Goal: Check status: Check status

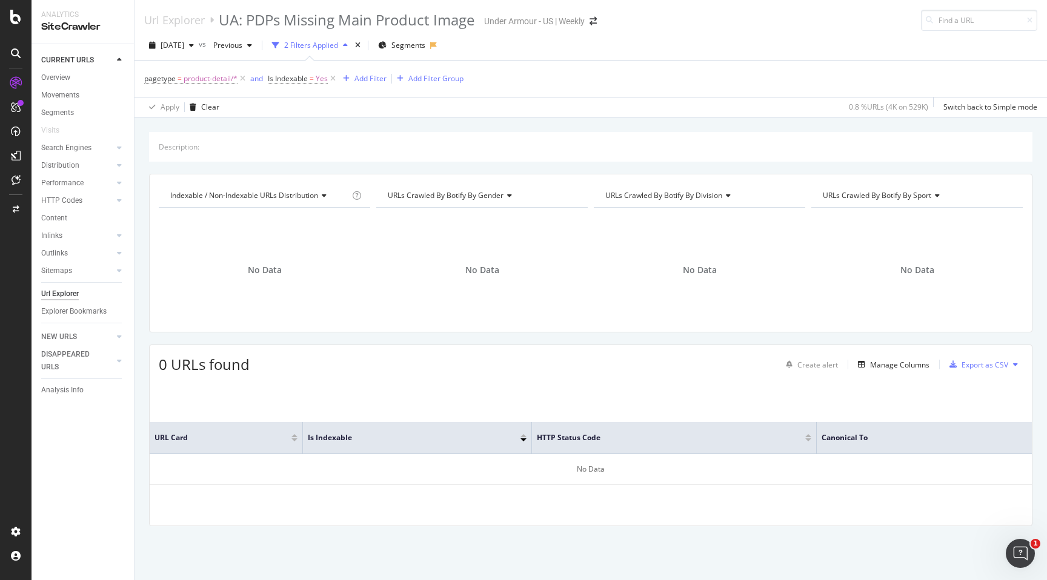
click at [595, 14] on div "Url Explorer UA: PDPs Missing Main Product Image Under Armour - [GEOGRAPHIC_DAT…" at bounding box center [376, 20] width 465 height 21
click at [595, 29] on div "Url Explorer UA: PDPs Missing Main Product Image Under Armour - [GEOGRAPHIC_DAT…" at bounding box center [376, 20] width 465 height 21
click at [595, 24] on icon "arrow-right-arrow-left" at bounding box center [593, 21] width 7 height 8
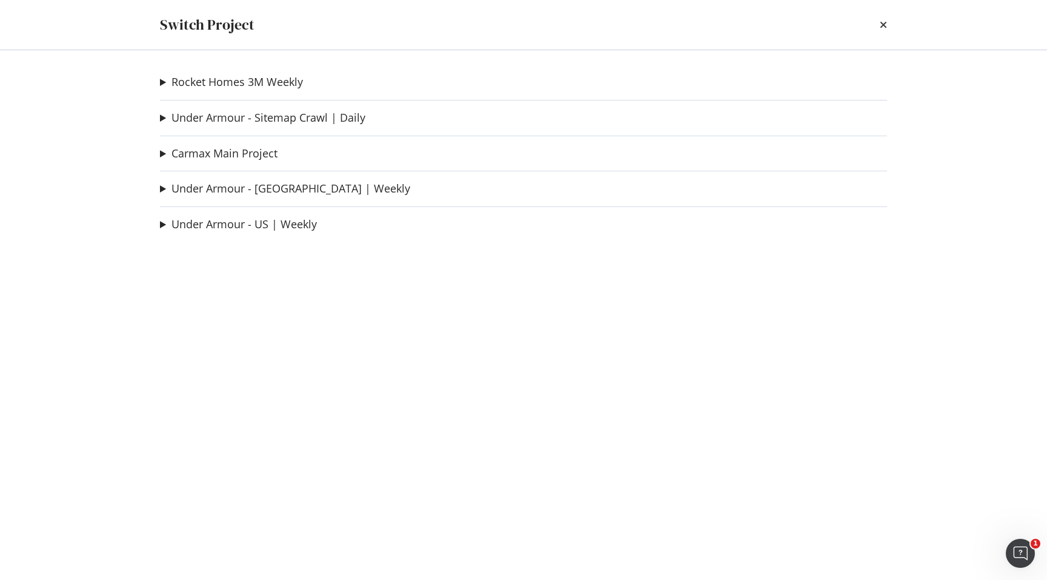
click at [161, 82] on summary "Rocket Homes 3M Weekly" at bounding box center [231, 83] width 143 height 16
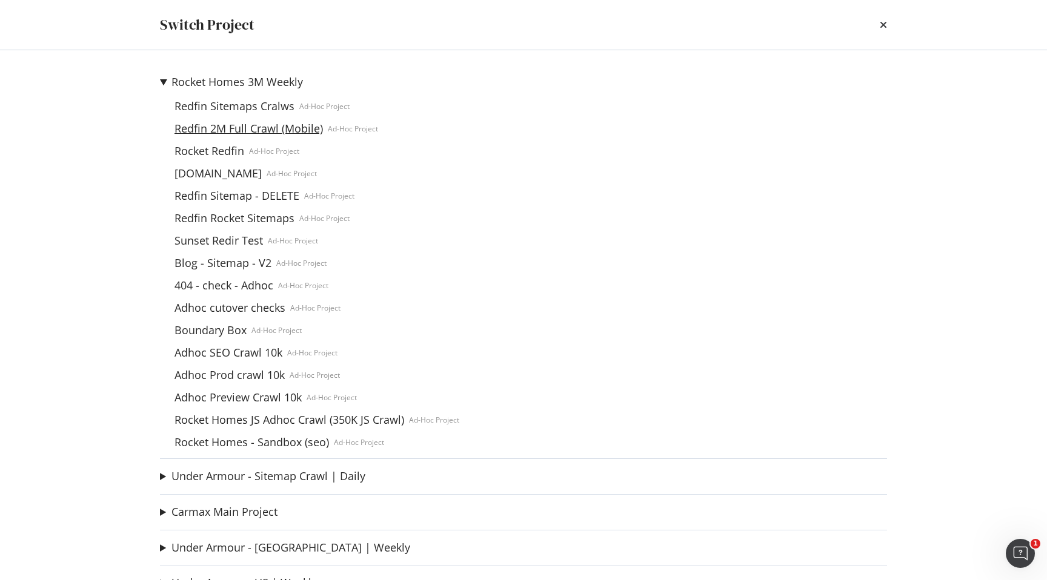
click at [224, 124] on link "Redfin 2M Full Crawl (Mobile)" at bounding box center [249, 128] width 158 height 13
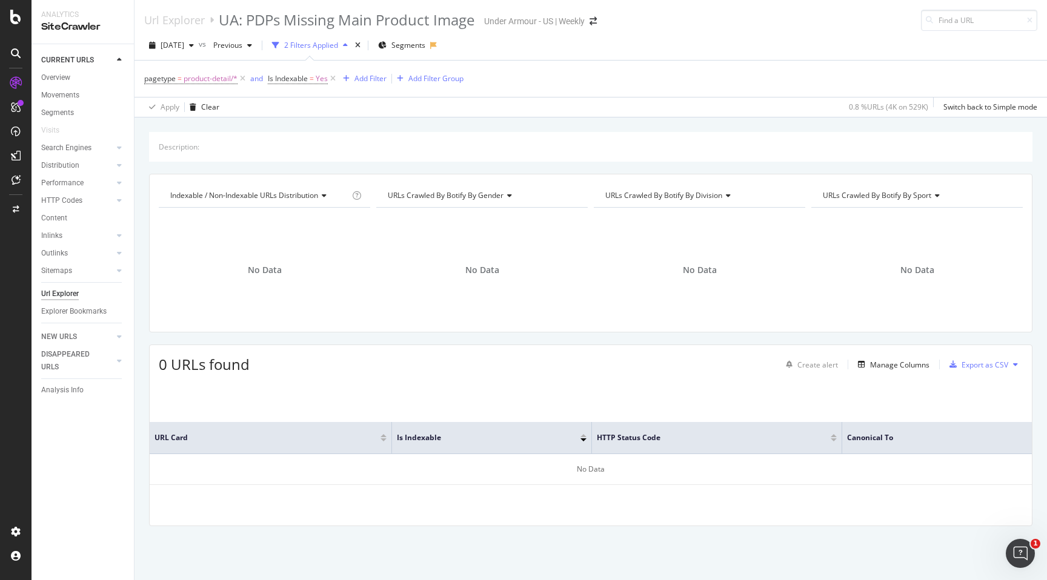
click at [591, 15] on div "Url Explorer UA: PDPs Missing Main Product Image Under Armour - [GEOGRAPHIC_DAT…" at bounding box center [376, 20] width 465 height 21
click at [597, 18] on icon "arrow-right-arrow-left" at bounding box center [593, 21] width 7 height 8
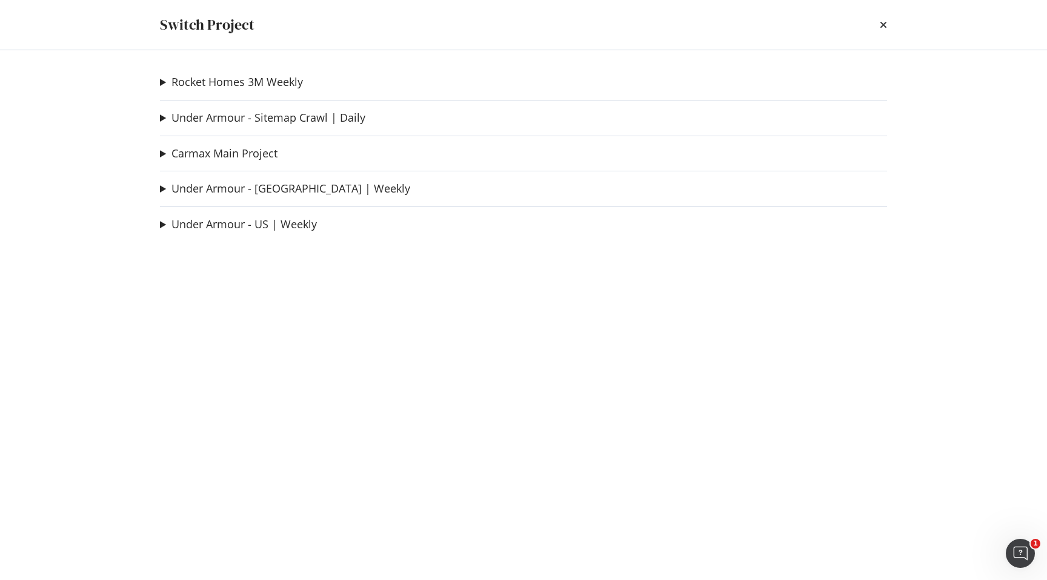
click at [161, 77] on summary "Rocket Homes 3M Weekly" at bounding box center [231, 83] width 143 height 16
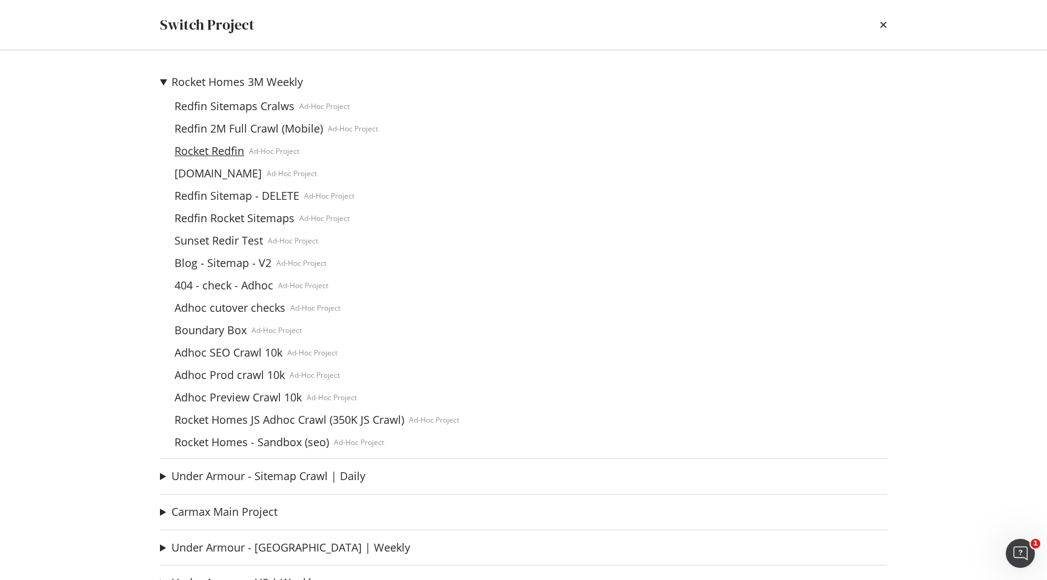
click at [206, 148] on link "Rocket Redfin" at bounding box center [209, 151] width 79 height 13
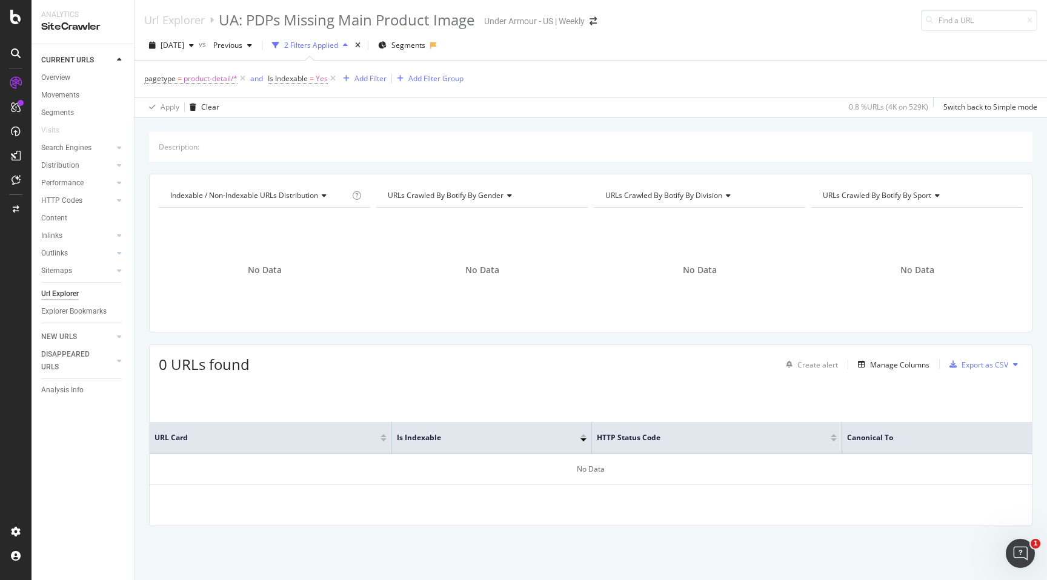
click at [598, 26] on div "Url Explorer UA: PDPs Missing Main Product Image Under Armour - [GEOGRAPHIC_DAT…" at bounding box center [376, 20] width 465 height 21
click at [597, 21] on icon "arrow-right-arrow-left" at bounding box center [593, 21] width 7 height 8
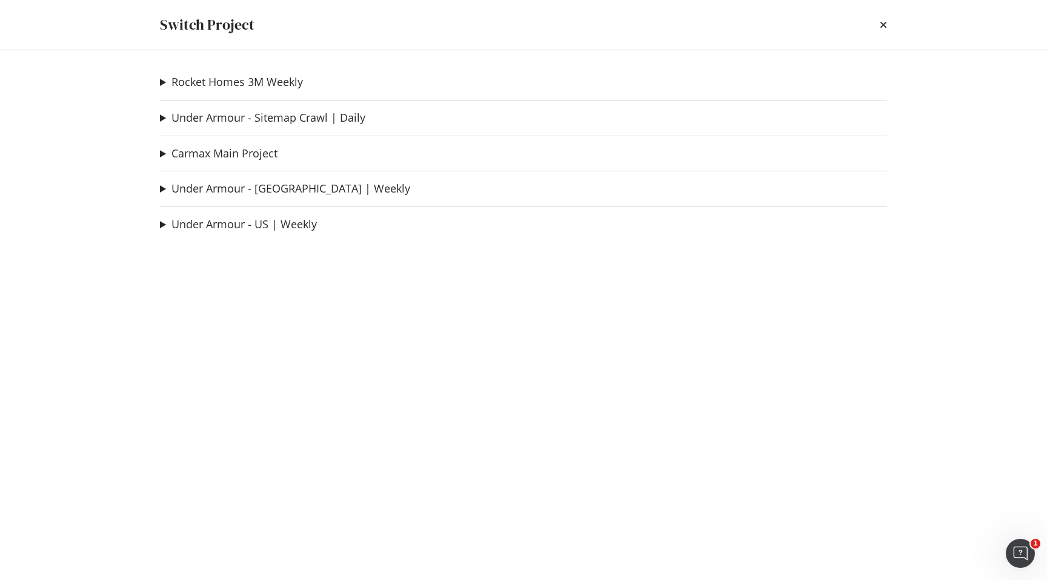
click at [167, 85] on summary "Rocket Homes 3M Weekly" at bounding box center [231, 83] width 143 height 16
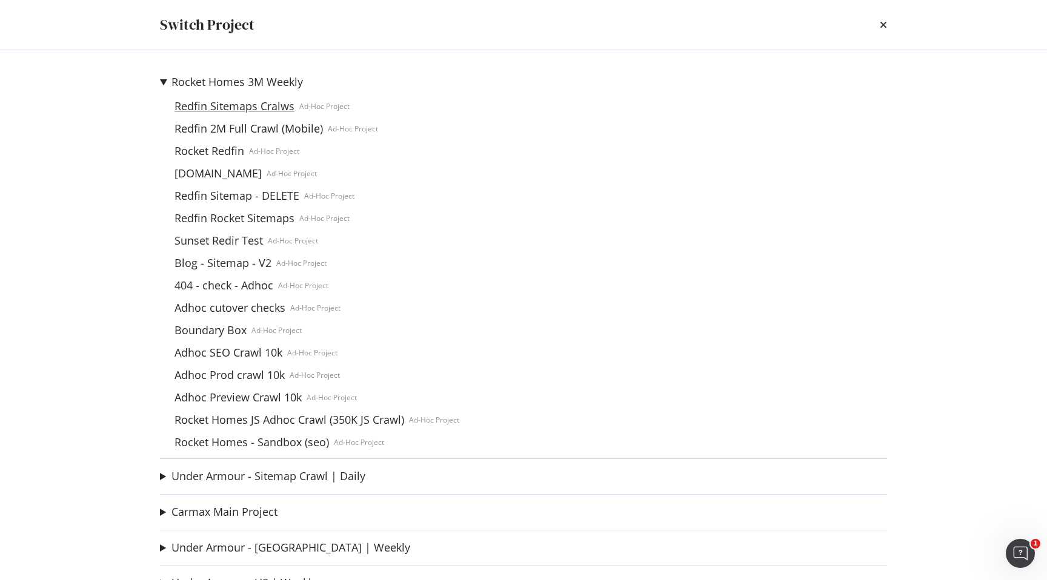
click at [208, 102] on link "Redfin Sitemaps Cralws" at bounding box center [235, 106] width 130 height 13
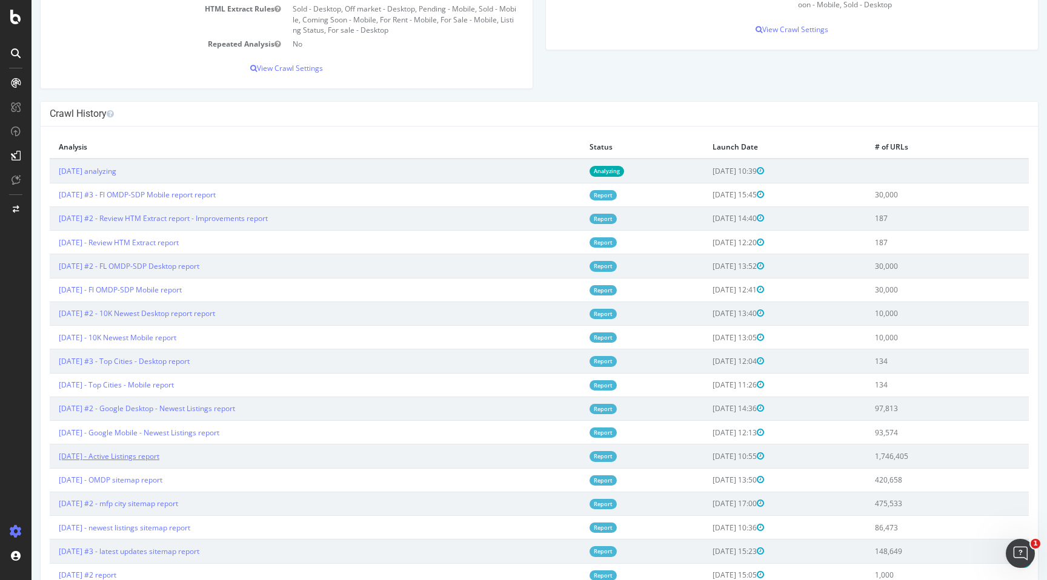
scroll to position [198, 0]
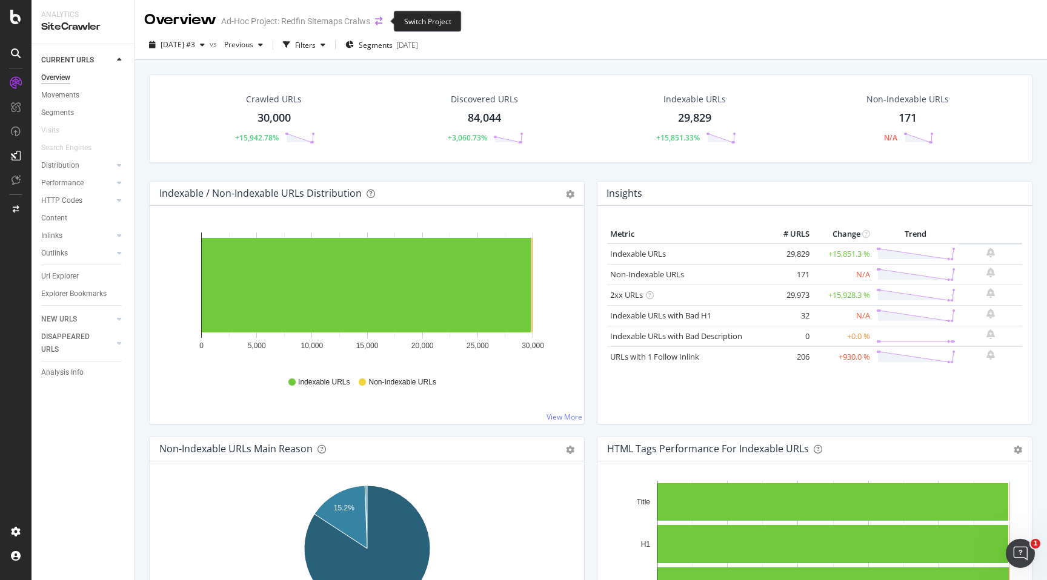
click at [381, 19] on icon "arrow-right-arrow-left" at bounding box center [378, 21] width 7 height 8
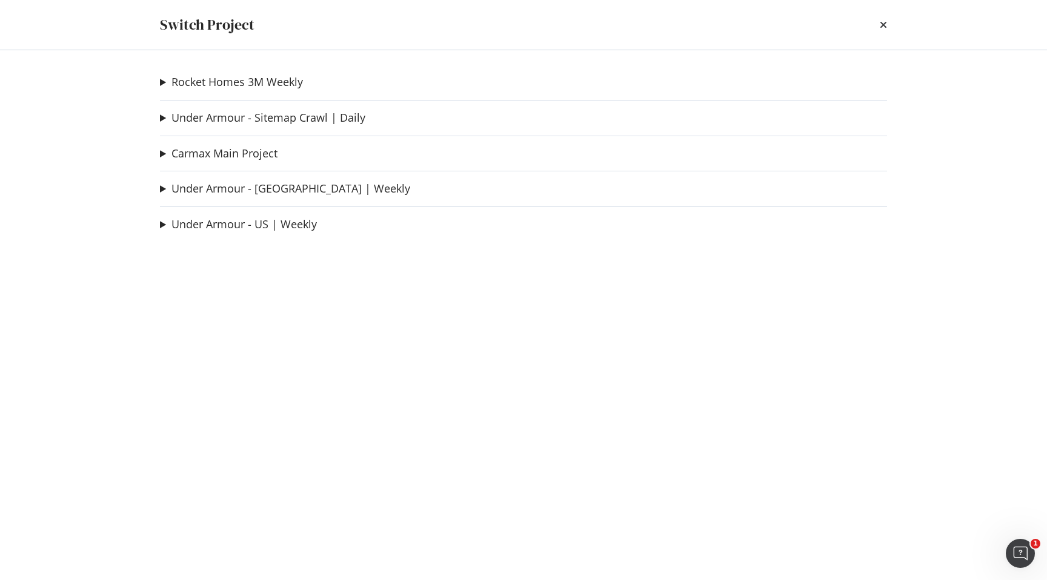
click at [379, 85] on div "Rocket Homes 3M Weekly Redfin Sitemaps Cralws Ad-Hoc Project Redfin 2M Full Cra…" at bounding box center [523, 83] width 727 height 16
click at [284, 92] on div "Rocket Homes 3M Weekly Redfin Sitemaps Cralws Ad-Hoc Project Redfin 2M Full Cra…" at bounding box center [524, 315] width 776 height 530
click at [284, 77] on link "Rocket Homes 3M Weekly" at bounding box center [236, 82] width 131 height 13
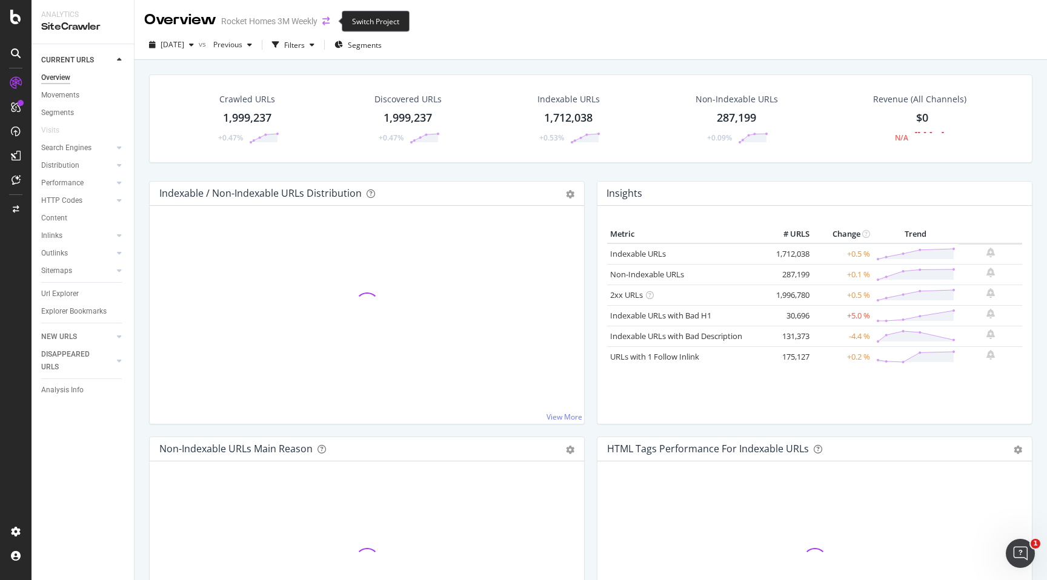
click at [330, 21] on icon "arrow-right-arrow-left" at bounding box center [325, 21] width 7 height 8
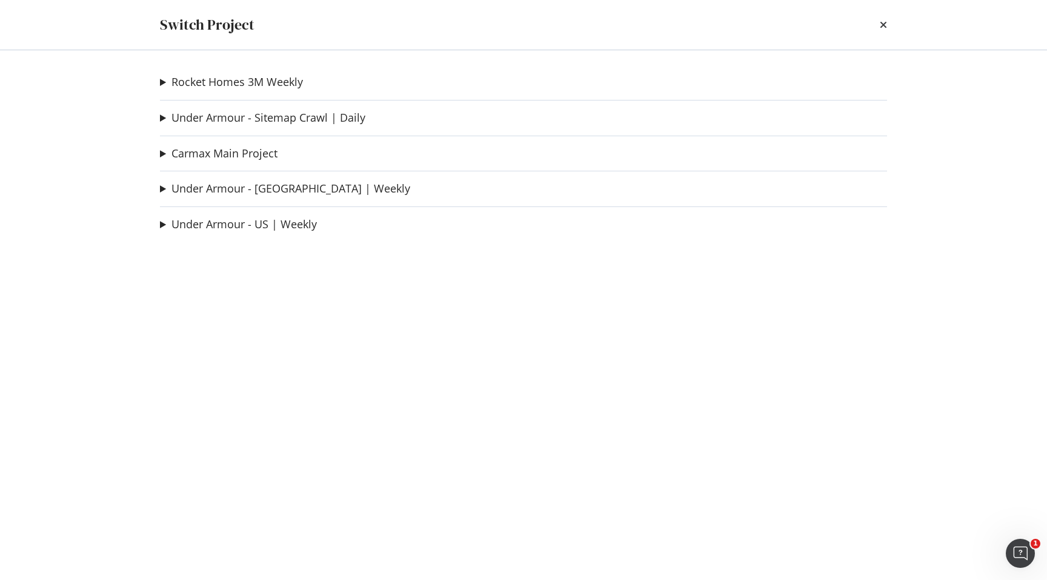
click at [161, 84] on summary "Rocket Homes 3M Weekly" at bounding box center [231, 83] width 143 height 16
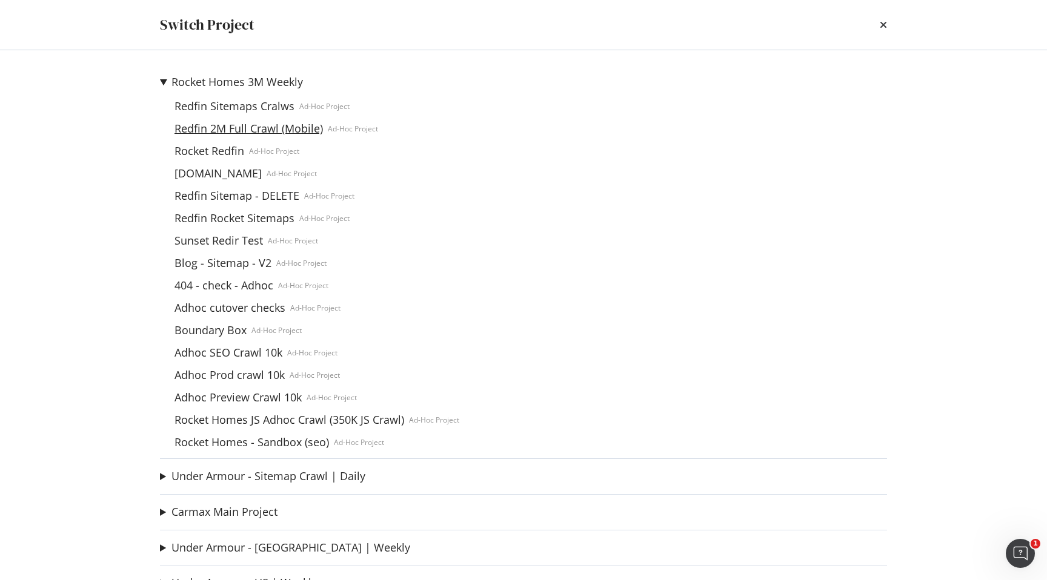
click at [261, 127] on link "Redfin 2M Full Crawl (Mobile)" at bounding box center [249, 128] width 158 height 13
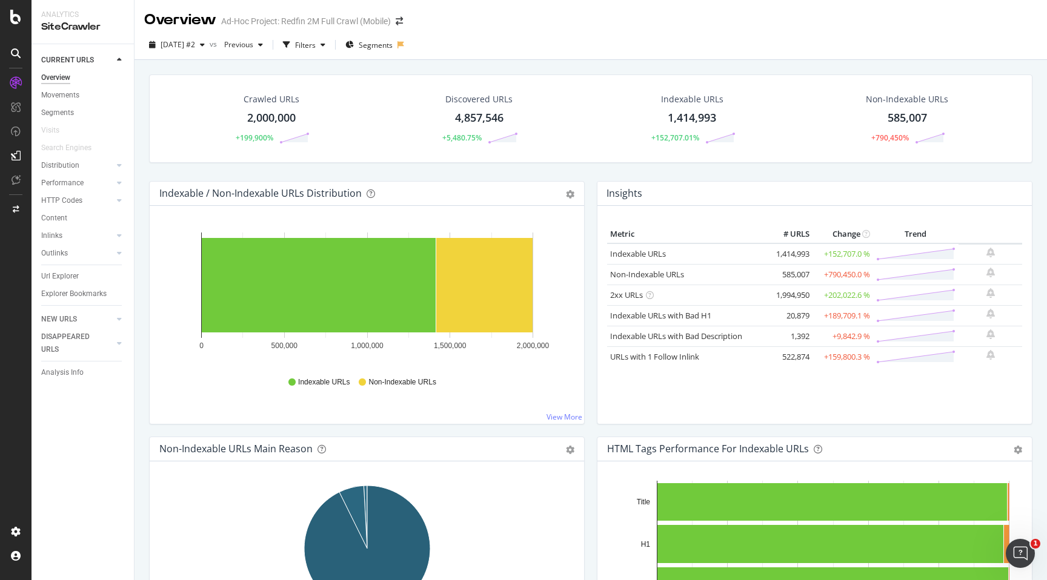
click at [270, 111] on div "2,000,000" at bounding box center [271, 118] width 48 height 16
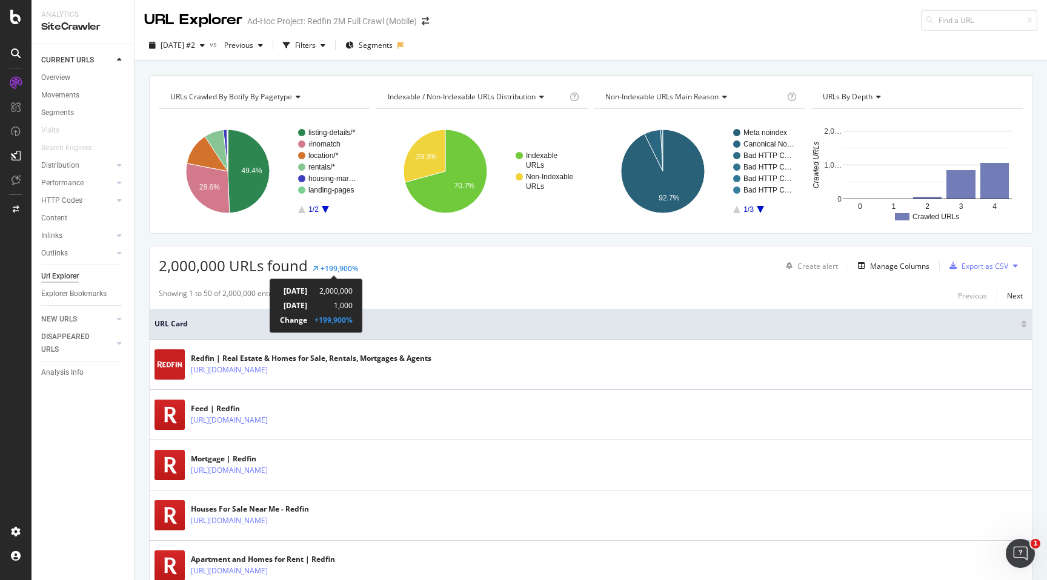
click at [353, 322] on div "+199,900%" at bounding box center [333, 320] width 38 height 10
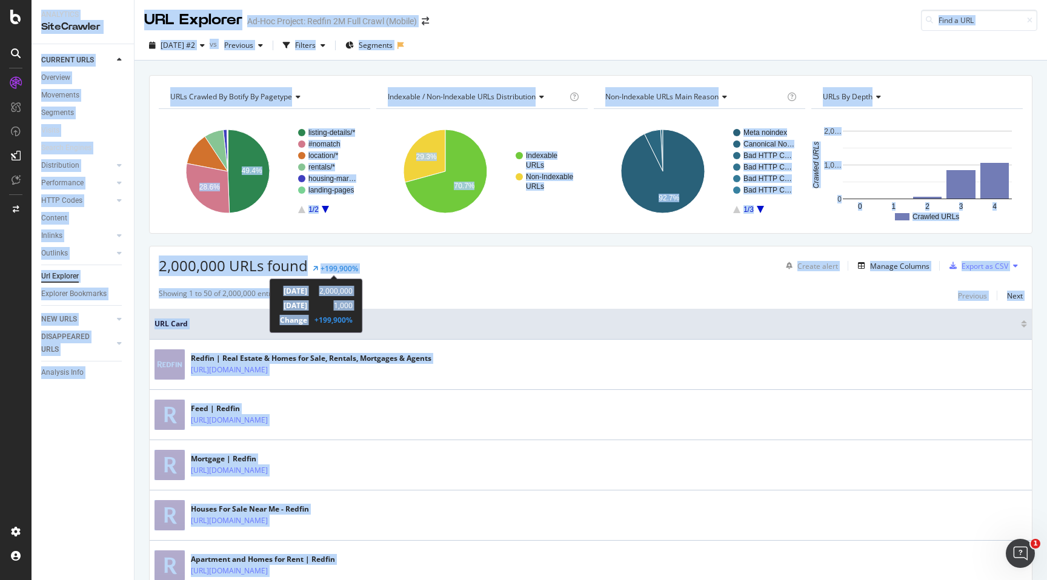
click at [353, 322] on div "+199,900%" at bounding box center [333, 320] width 38 height 10
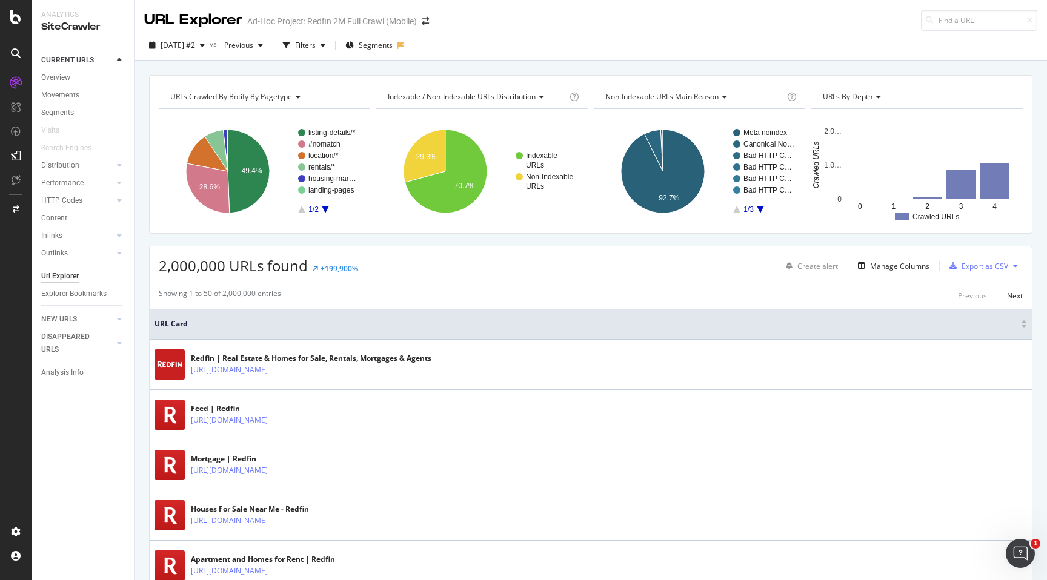
click at [393, 270] on div "2,000,000 URLs found +199,900% Create alert Manage Columns Export as CSV" at bounding box center [591, 262] width 882 height 30
